Goal: Task Accomplishment & Management: Use online tool/utility

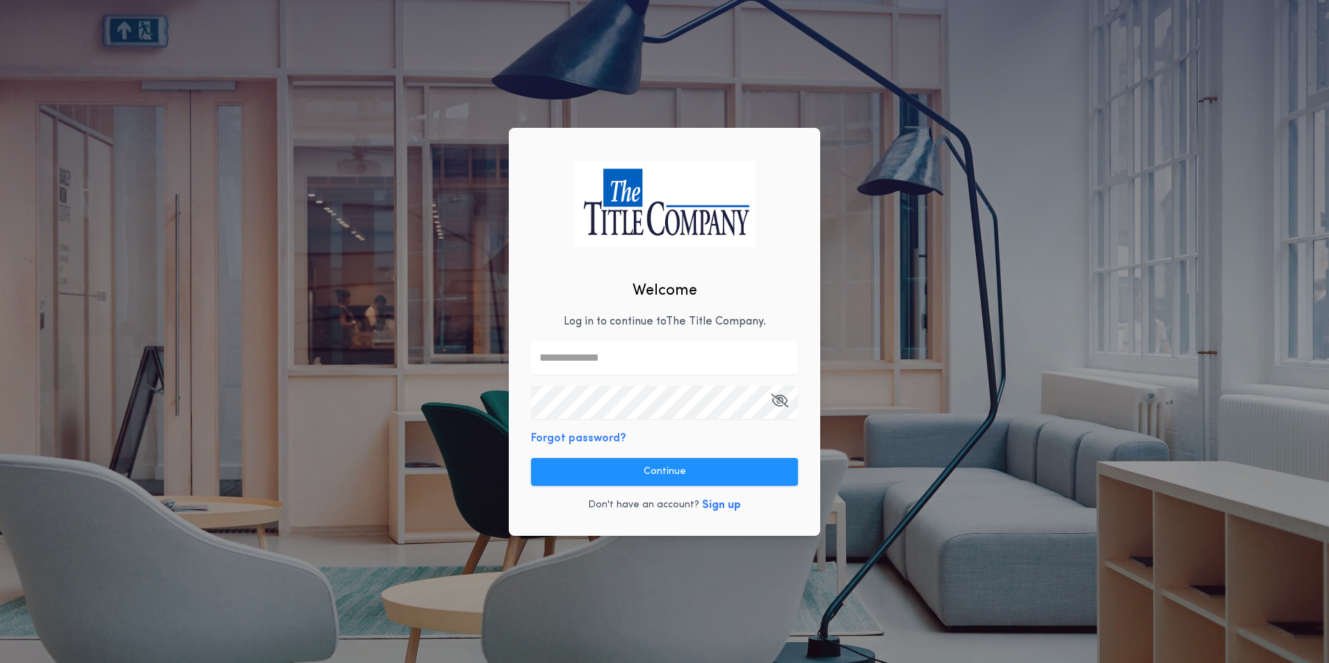
click at [582, 348] on input "text" at bounding box center [664, 357] width 267 height 33
type input "**********"
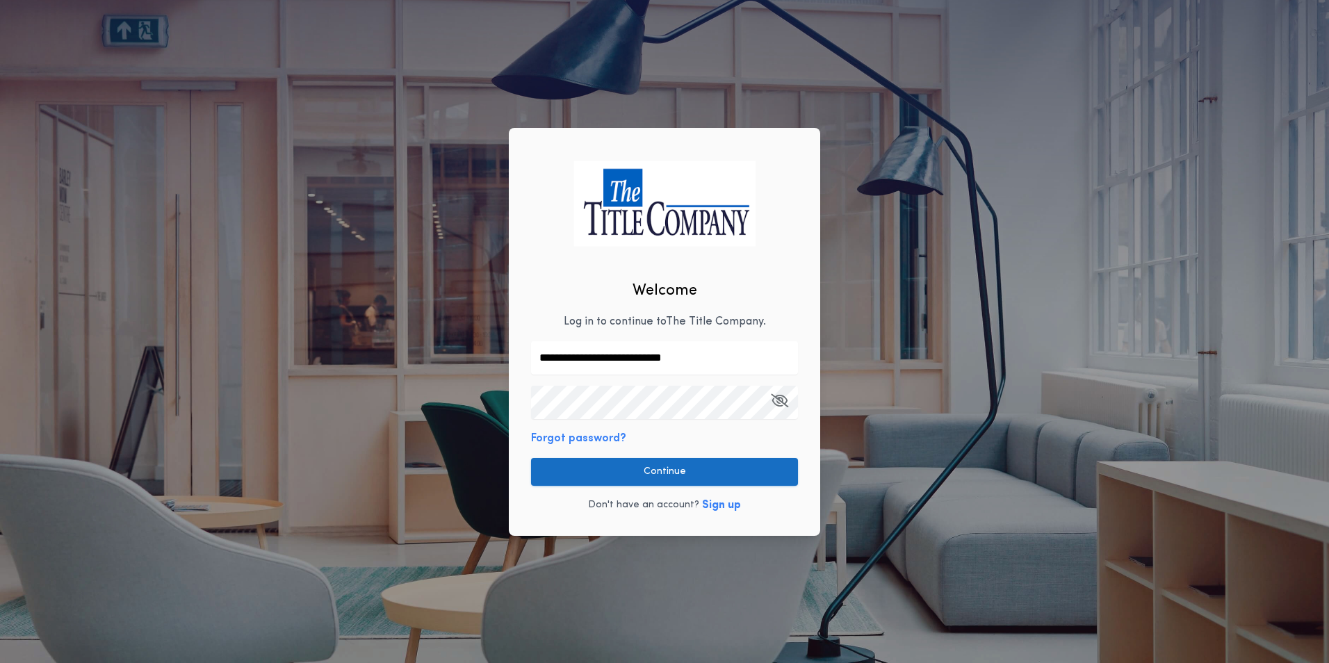
click at [708, 468] on button "Continue" at bounding box center [664, 472] width 267 height 28
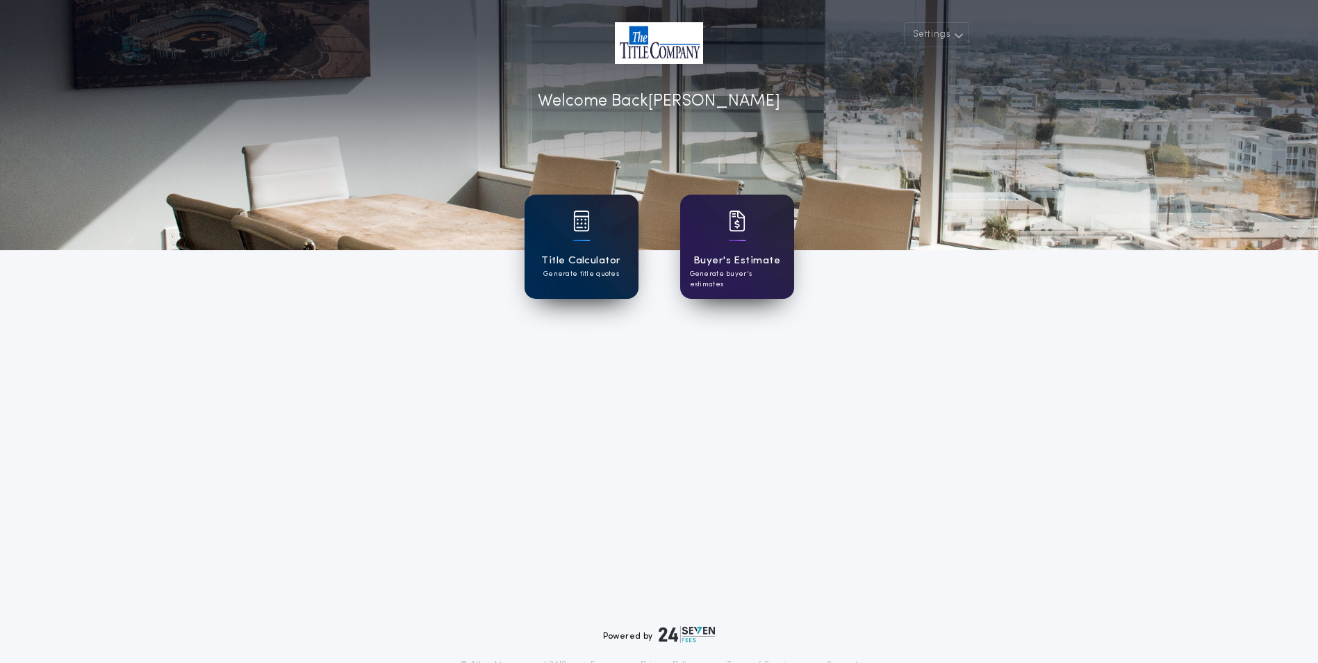
click at [616, 274] on p "Generate title quotes" at bounding box center [581, 274] width 76 height 10
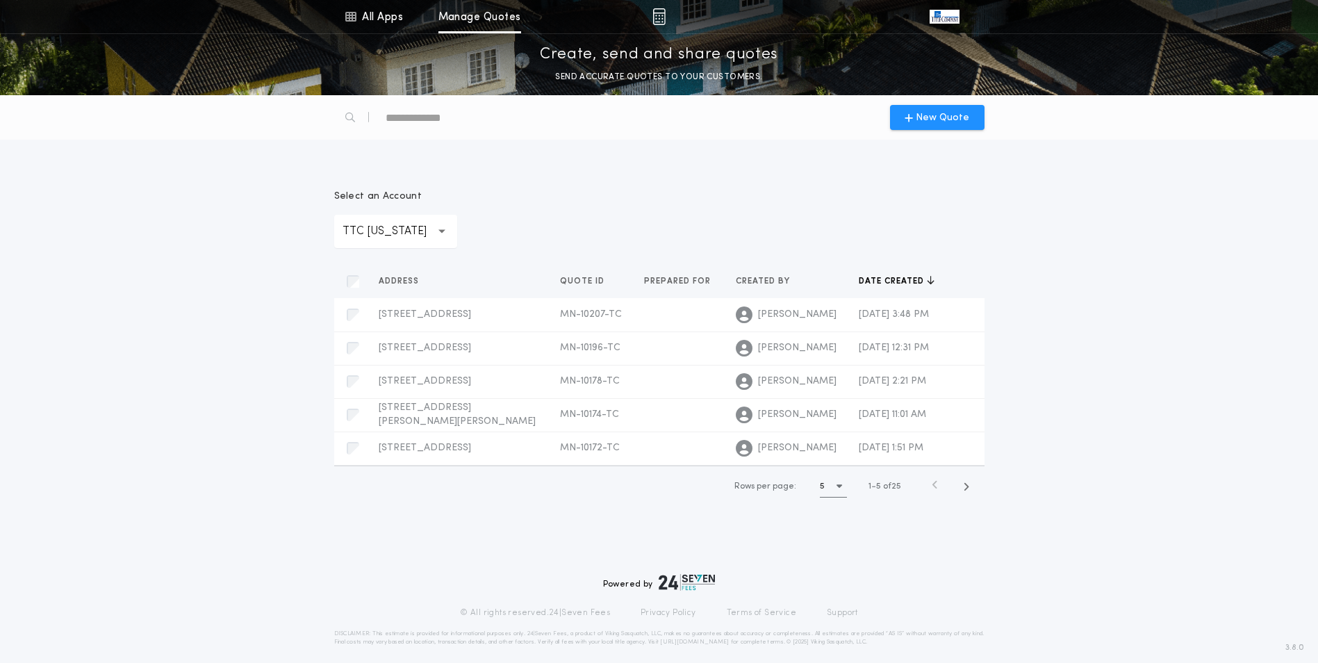
click at [412, 227] on p "TTC [US_STATE]" at bounding box center [396, 231] width 106 height 17
drag, startPoint x: 406, startPoint y: 269, endPoint x: 442, endPoint y: 263, distance: 36.7
click at [406, 269] on p "TTC [US_STATE]" at bounding box center [395, 267] width 123 height 33
click at [953, 121] on span "New Quote" at bounding box center [943, 117] width 54 height 15
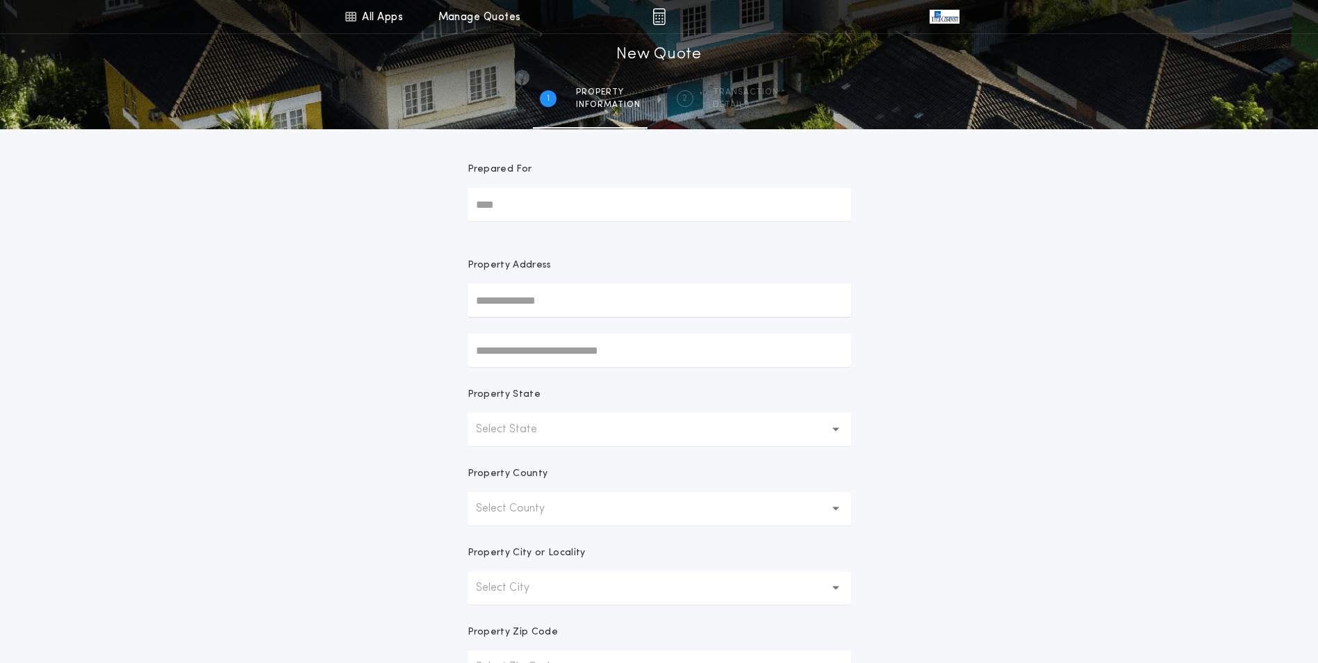
click at [598, 294] on input "text" at bounding box center [660, 300] width 384 height 33
click at [613, 328] on button "16688 [STREET_ADDRESS][PERSON_NAME]" at bounding box center [660, 328] width 384 height 21
type input "**********"
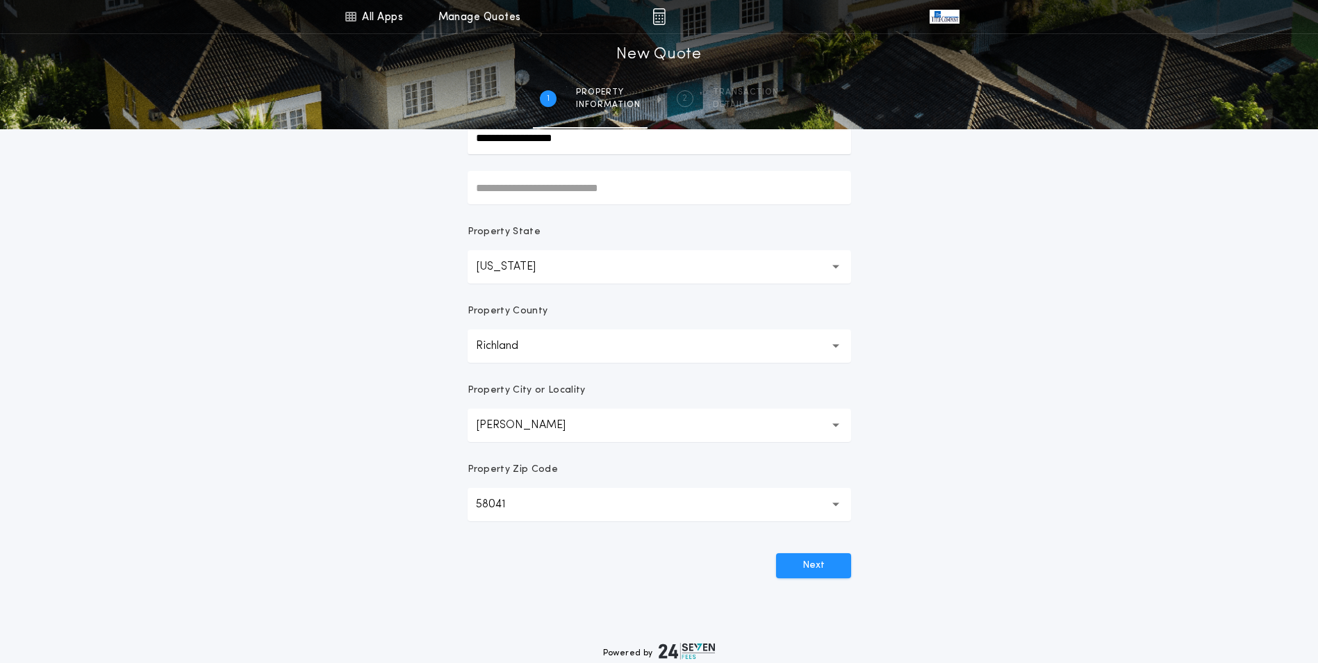
scroll to position [243, 0]
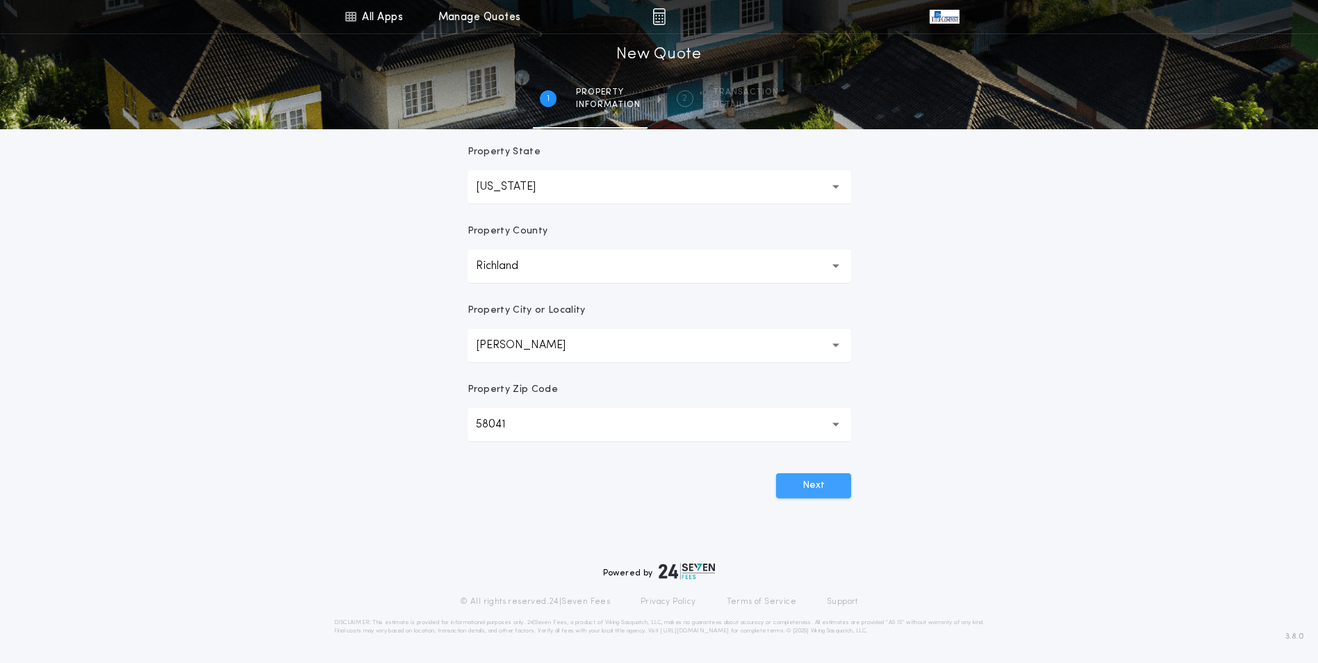
click at [826, 477] on button "Next" at bounding box center [813, 485] width 75 height 25
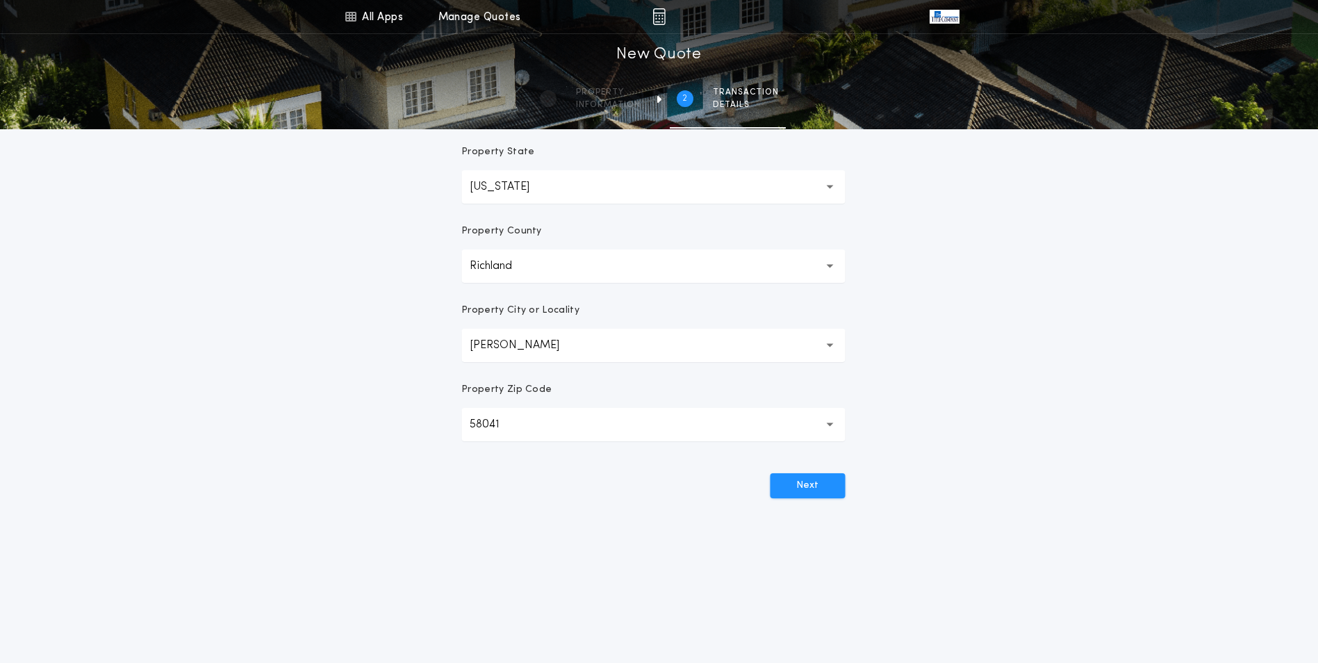
scroll to position [0, 0]
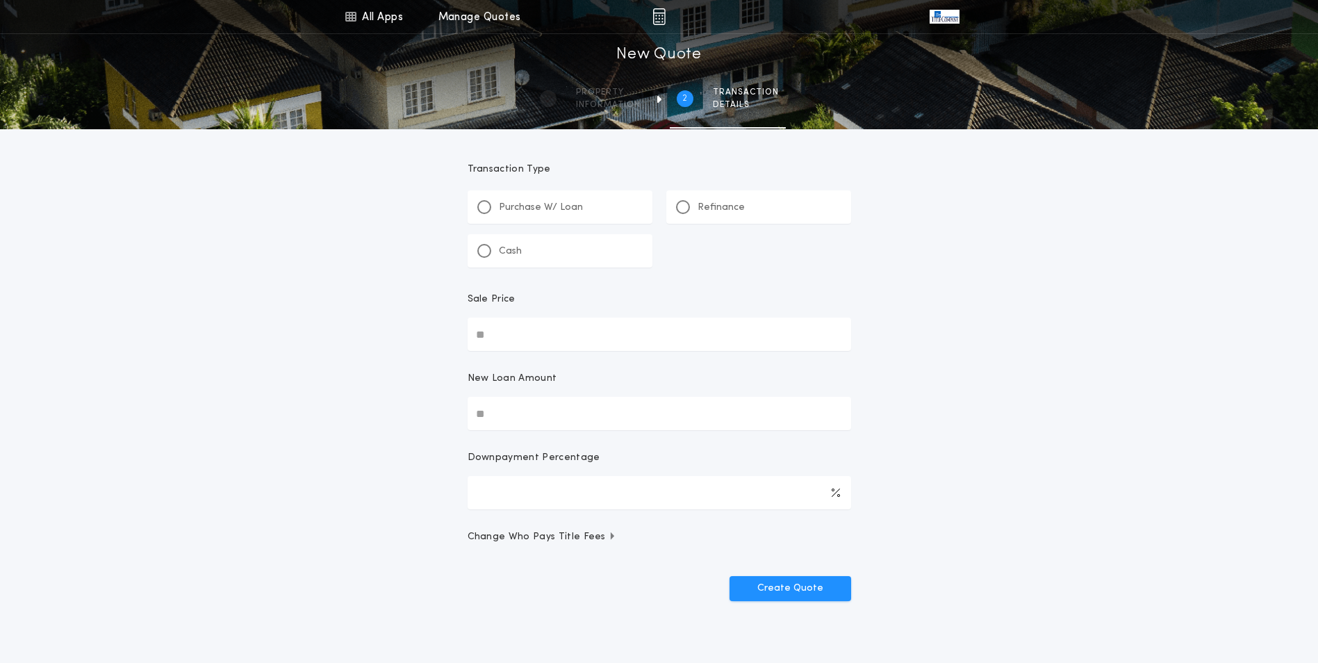
click at [742, 201] on div "Refinance" at bounding box center [758, 206] width 185 height 33
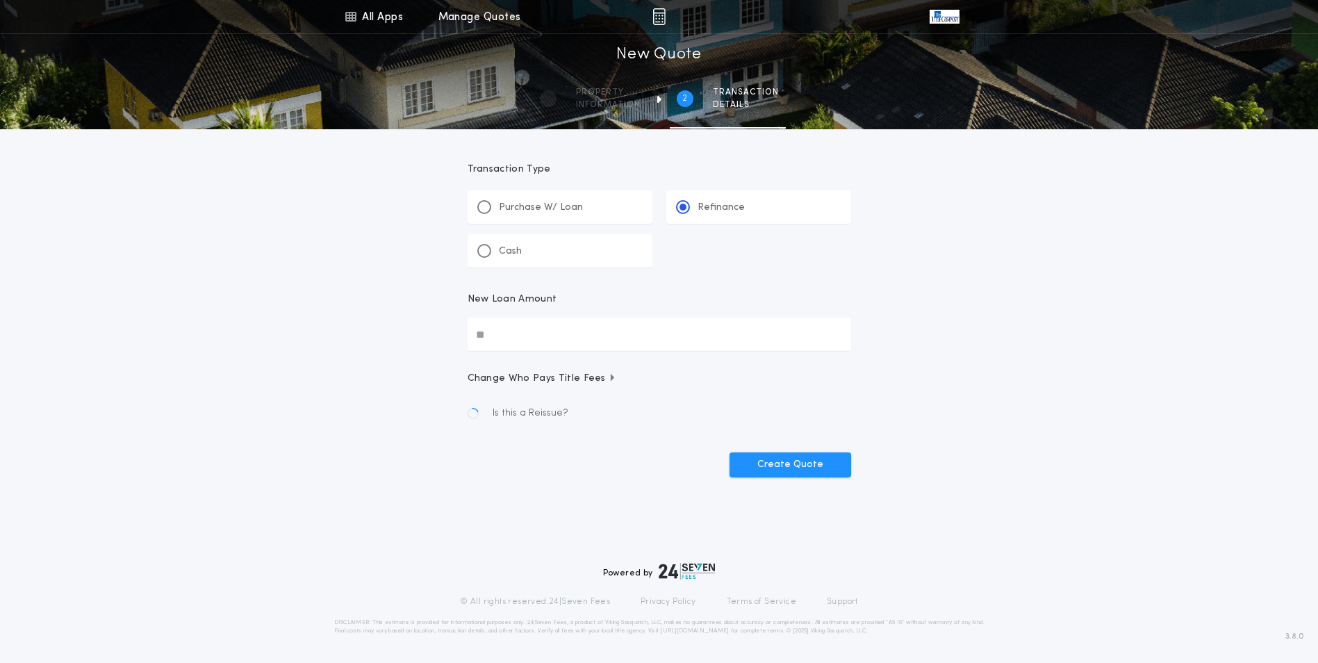
click at [605, 339] on input "New Loan Amount" at bounding box center [660, 334] width 384 height 33
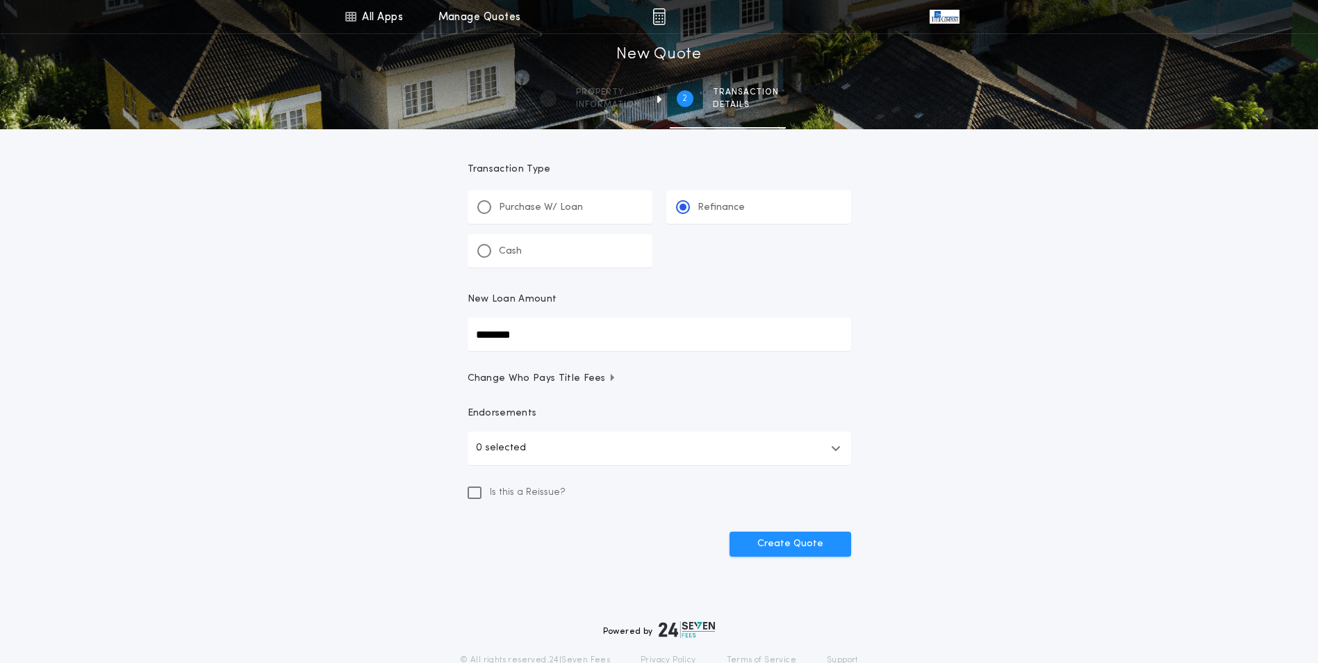
type input "********"
click at [561, 452] on button "0 selected" at bounding box center [660, 448] width 384 height 33
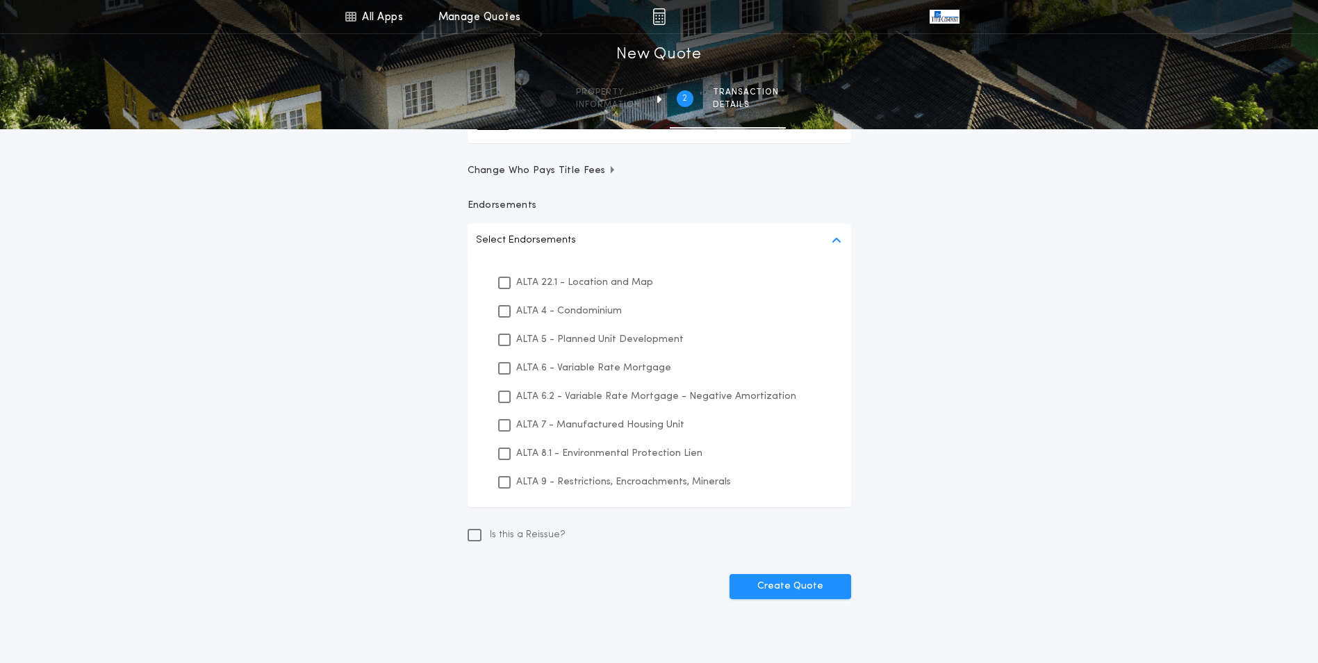
scroll to position [208, 0]
click at [823, 580] on button "Create Quote" at bounding box center [791, 585] width 122 height 25
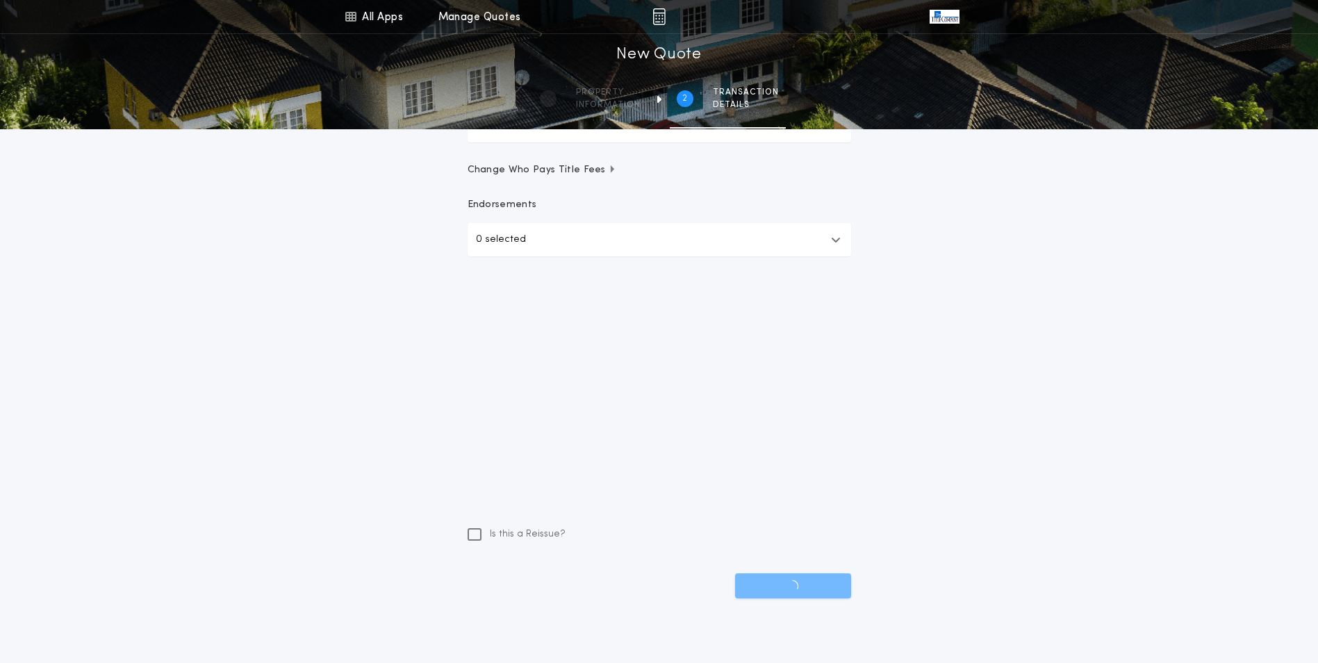
scroll to position [58, 0]
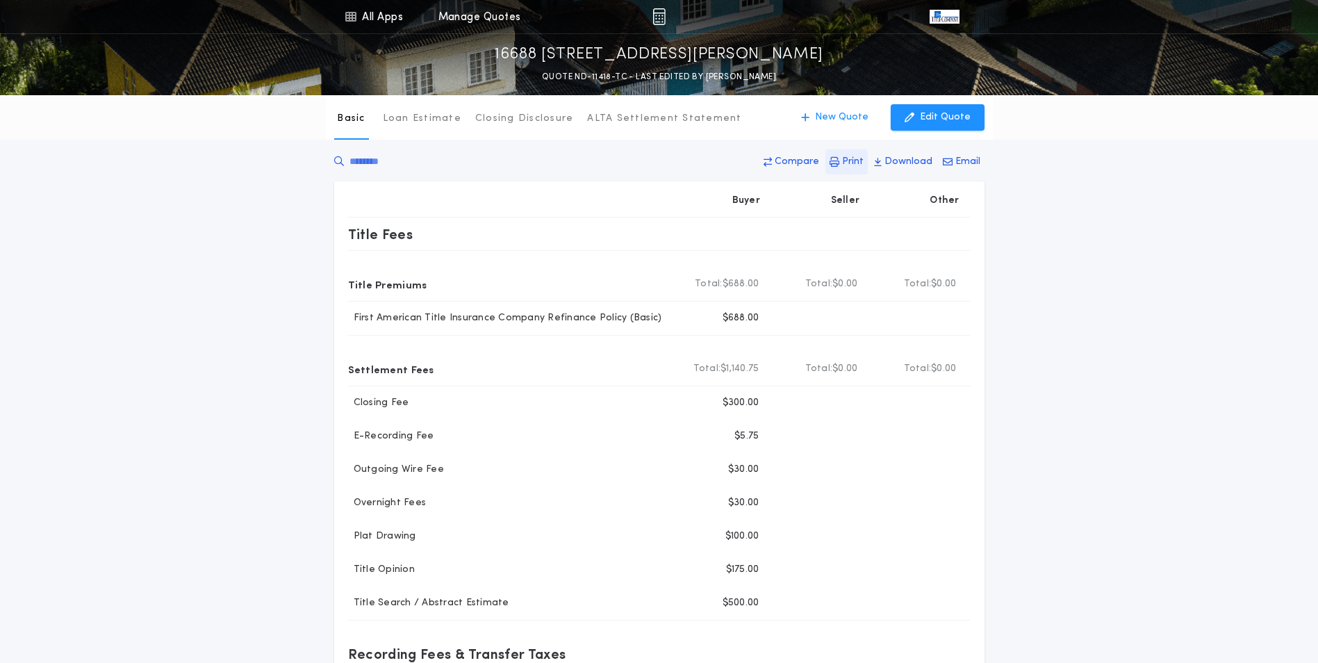
click at [839, 163] on icon "button" at bounding box center [835, 162] width 10 height 10
